Goal: Find specific page/section: Find specific page/section

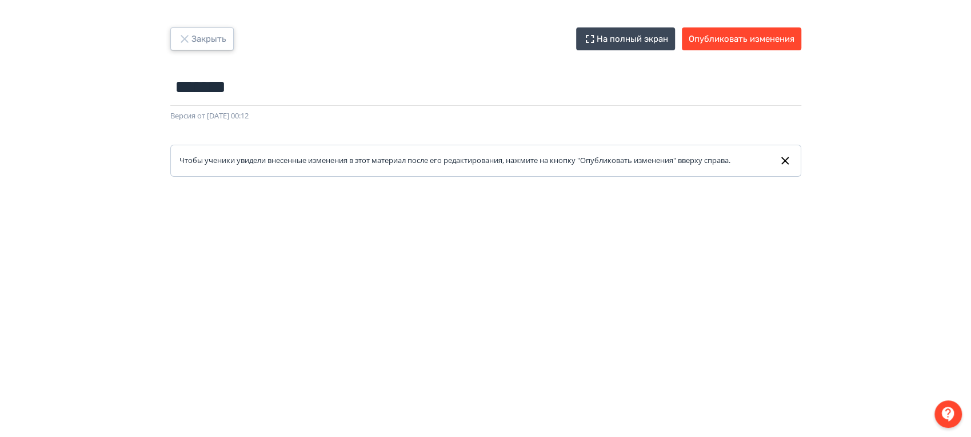
click at [197, 36] on button "Закрыть" at bounding box center [201, 38] width 63 height 23
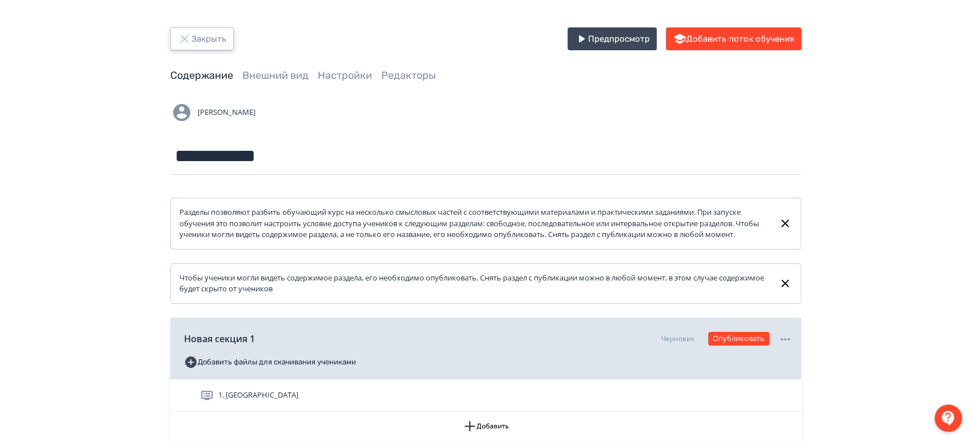
click at [191, 37] on button "Закрыть" at bounding box center [201, 38] width 63 height 23
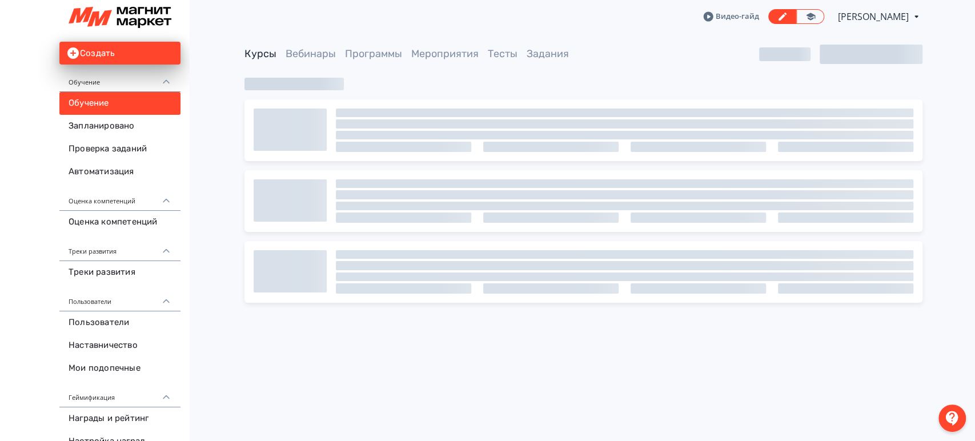
click at [887, 16] on span "Анна Ивачева" at bounding box center [874, 17] width 73 height 14
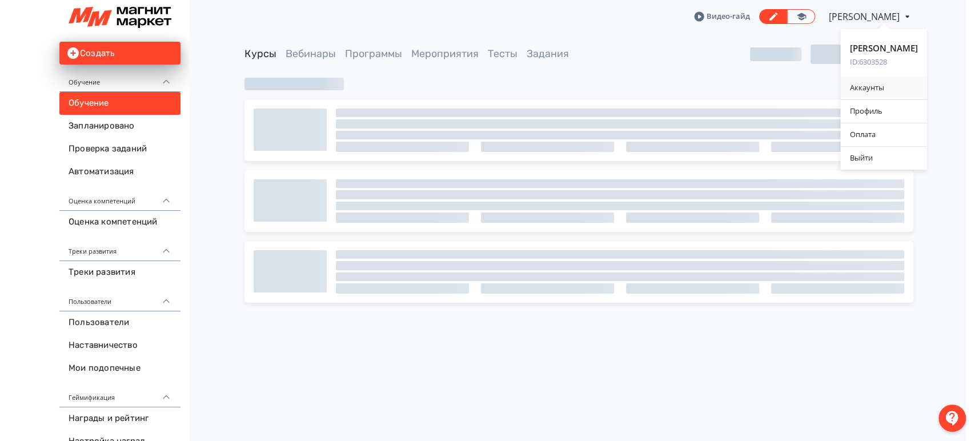
click at [879, 81] on div "Аккаунты" at bounding box center [884, 88] width 86 height 23
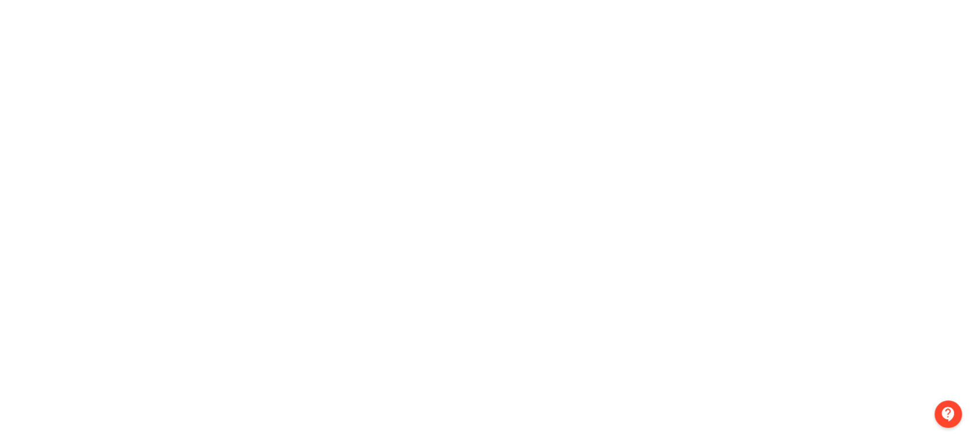
scroll to position [276, 0]
